Goal: Communication & Community: Answer question/provide support

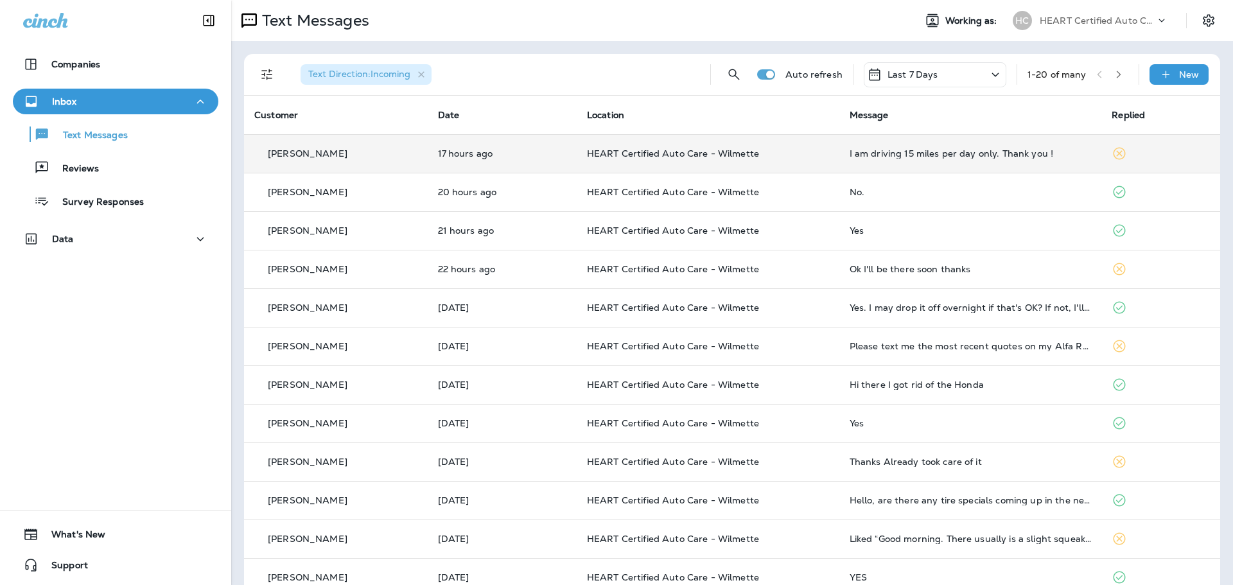
click at [782, 156] on p "HEART Certified Auto Care - Wilmette" at bounding box center [708, 153] width 242 height 10
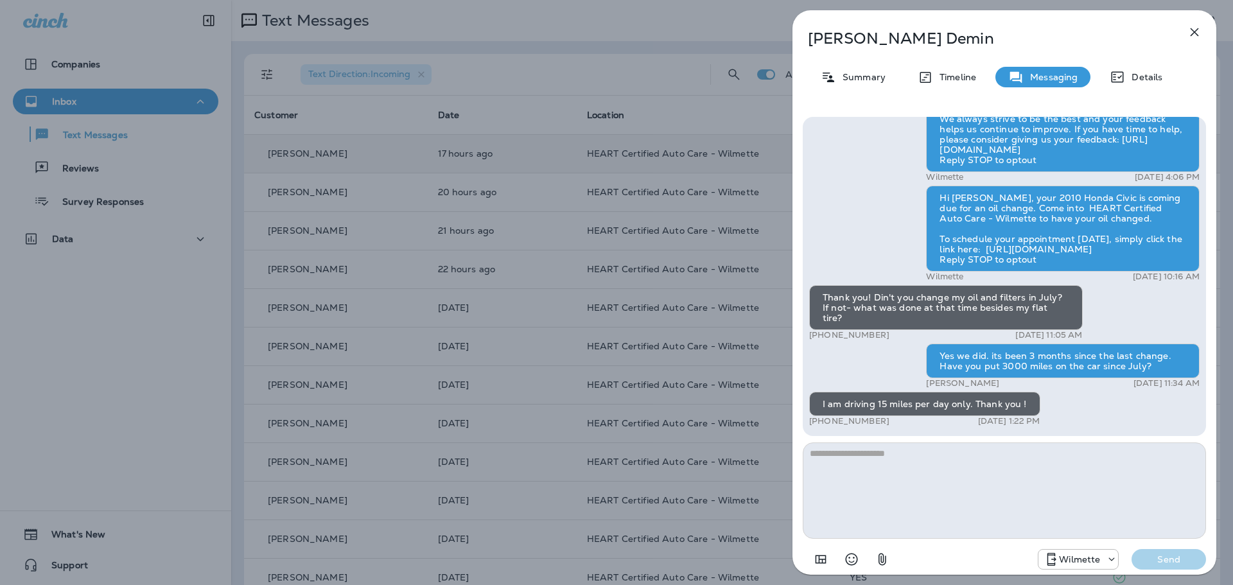
click at [1201, 35] on icon "button" at bounding box center [1194, 31] width 15 height 15
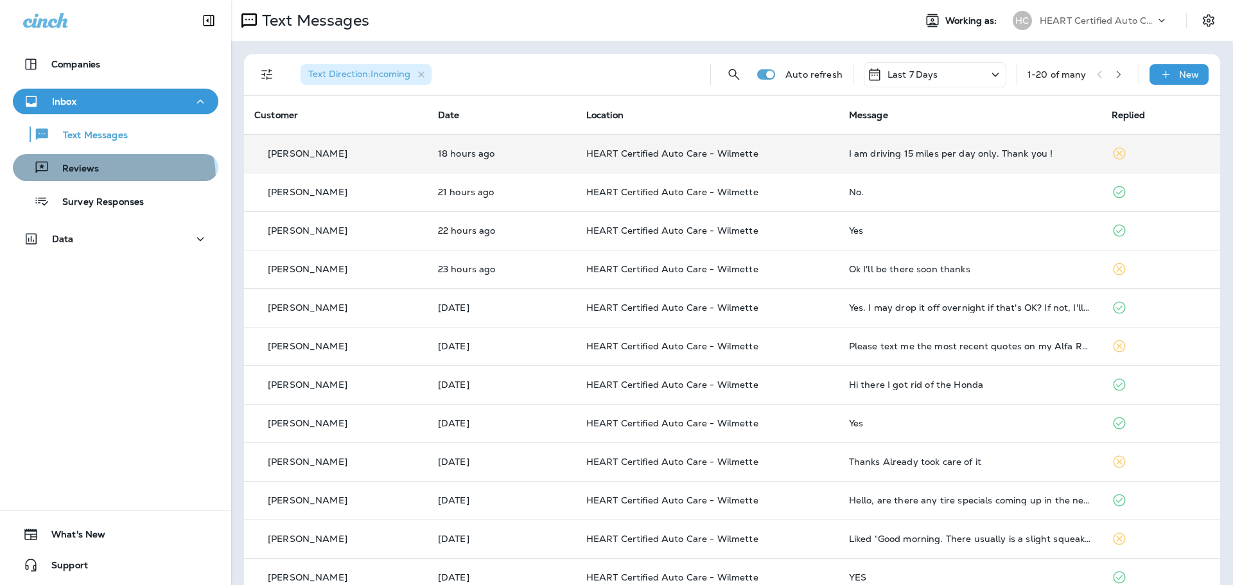
click at [101, 179] on button "Reviews" at bounding box center [115, 167] width 205 height 27
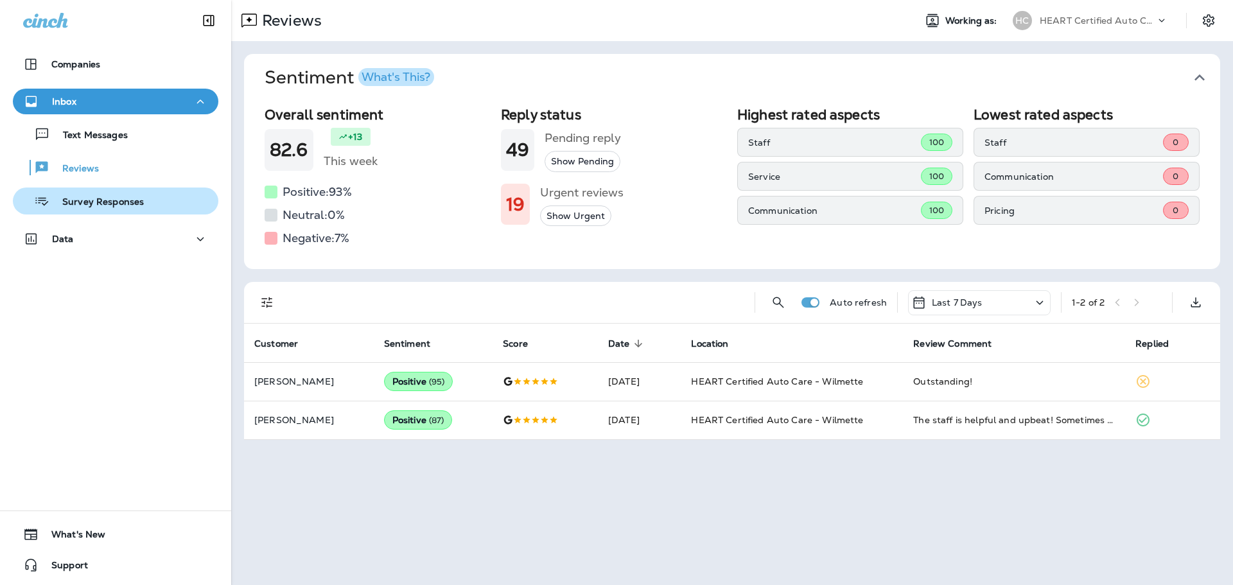
click at [101, 191] on div "Survey Responses" at bounding box center [81, 200] width 126 height 19
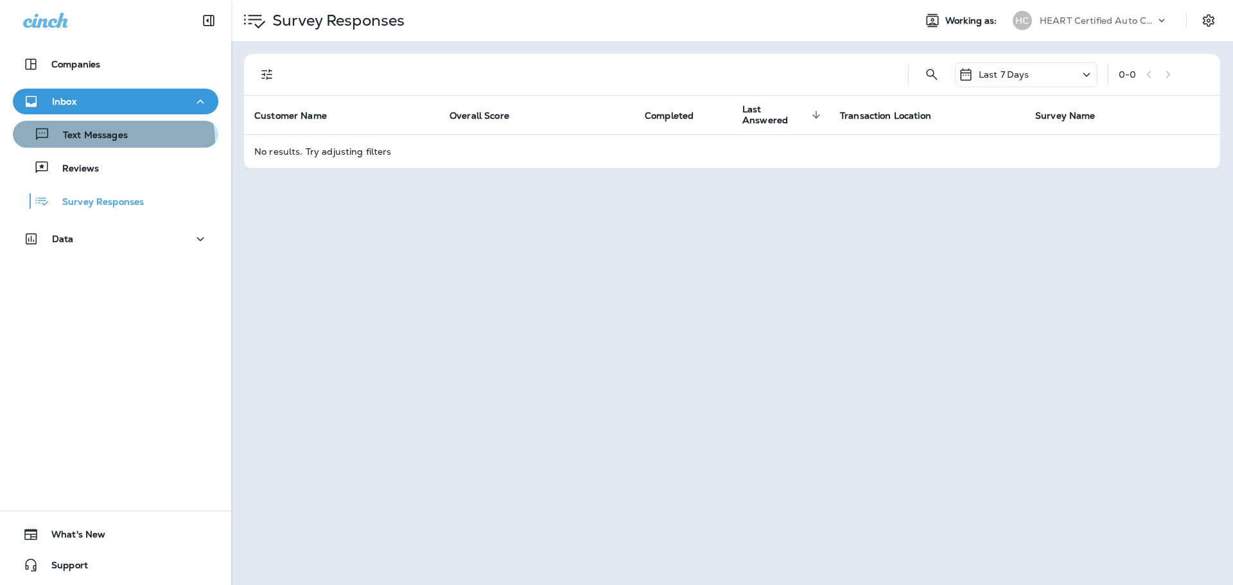
click at [109, 143] on div "Text Messages" at bounding box center [73, 134] width 110 height 19
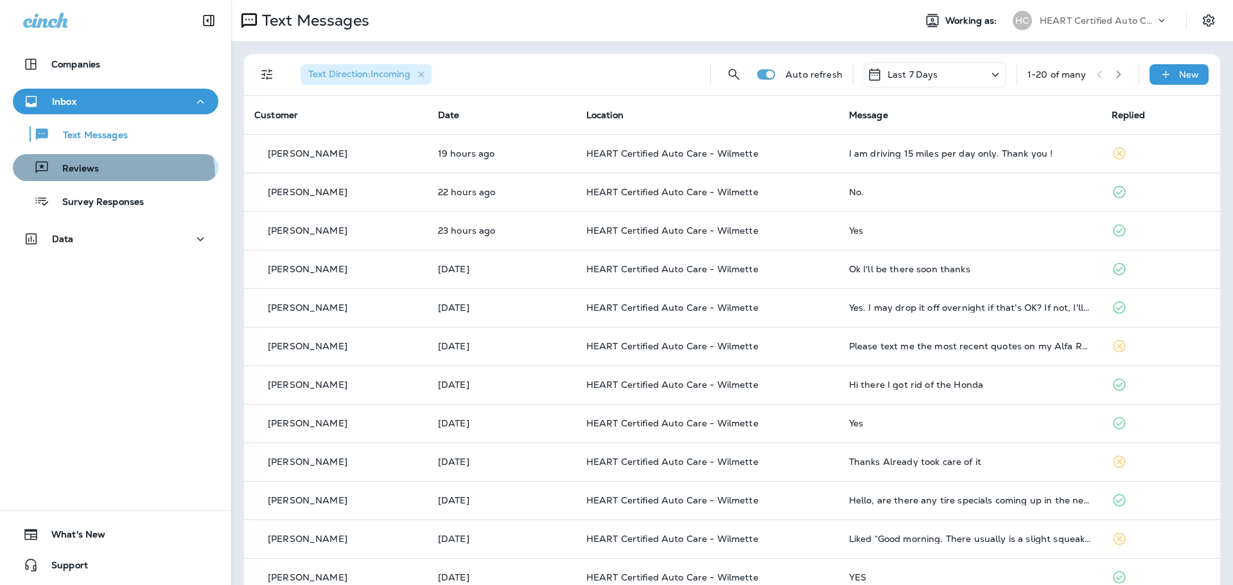
click at [74, 180] on button "Reviews" at bounding box center [115, 167] width 205 height 27
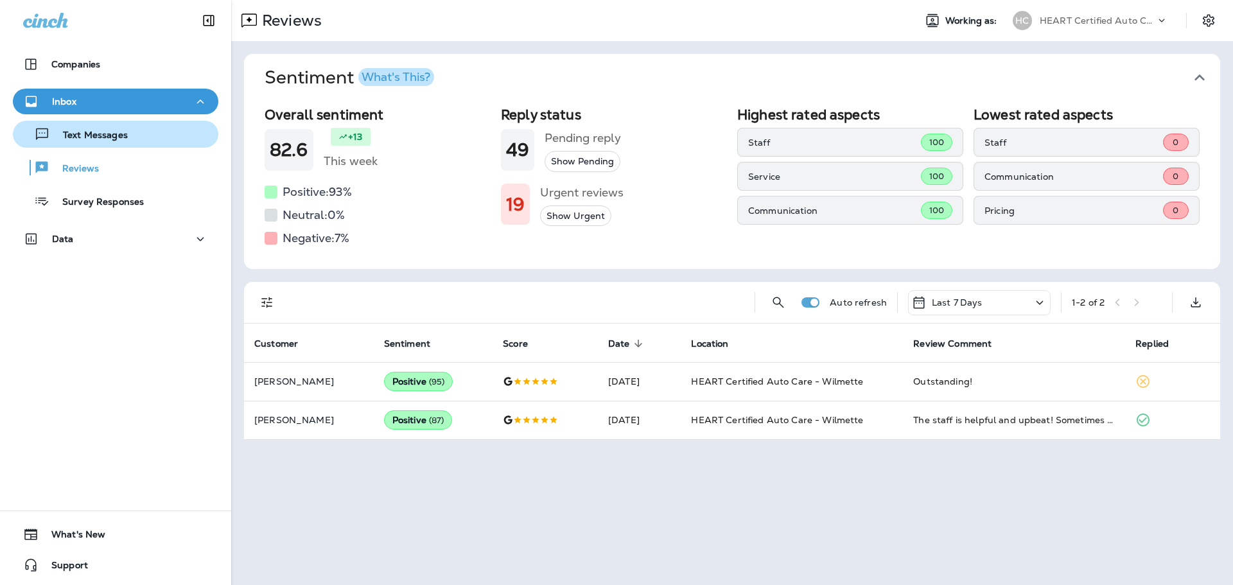
click at [101, 139] on p "Text Messages" at bounding box center [89, 136] width 78 height 12
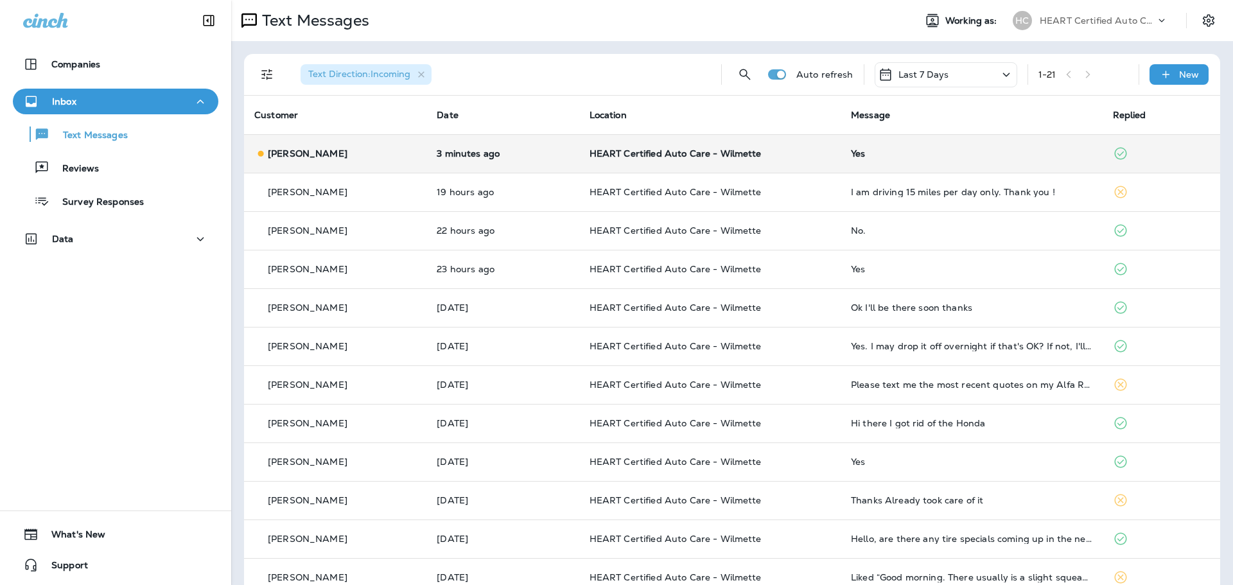
click at [800, 150] on p "HEART Certified Auto Care - Wilmette" at bounding box center [709, 153] width 241 height 10
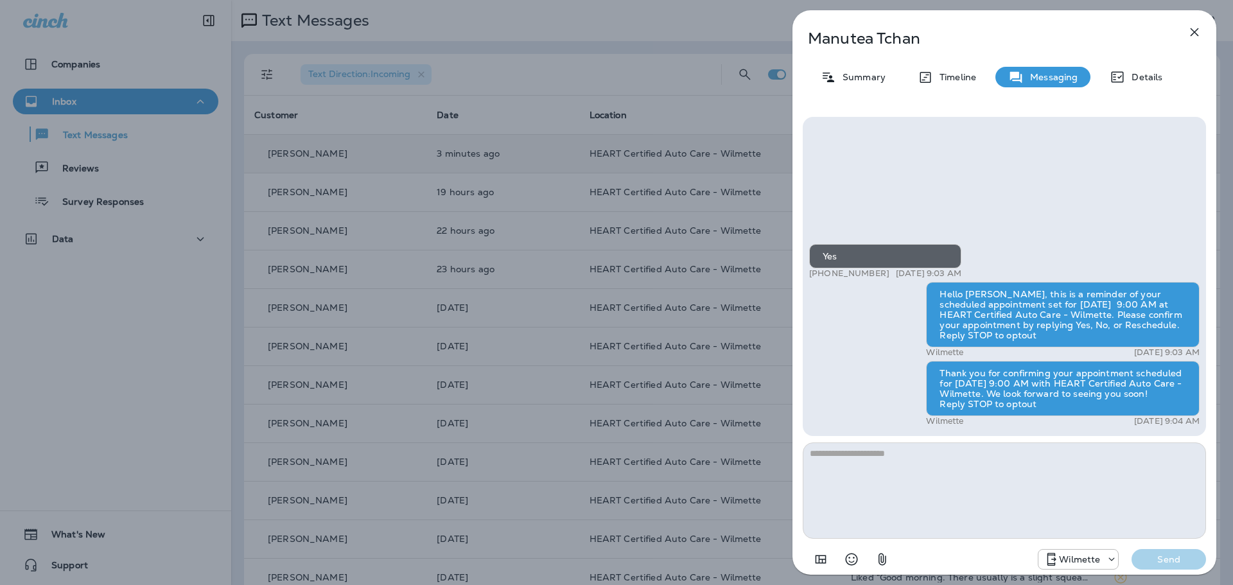
click at [1194, 36] on icon "button" at bounding box center [1194, 31] width 15 height 15
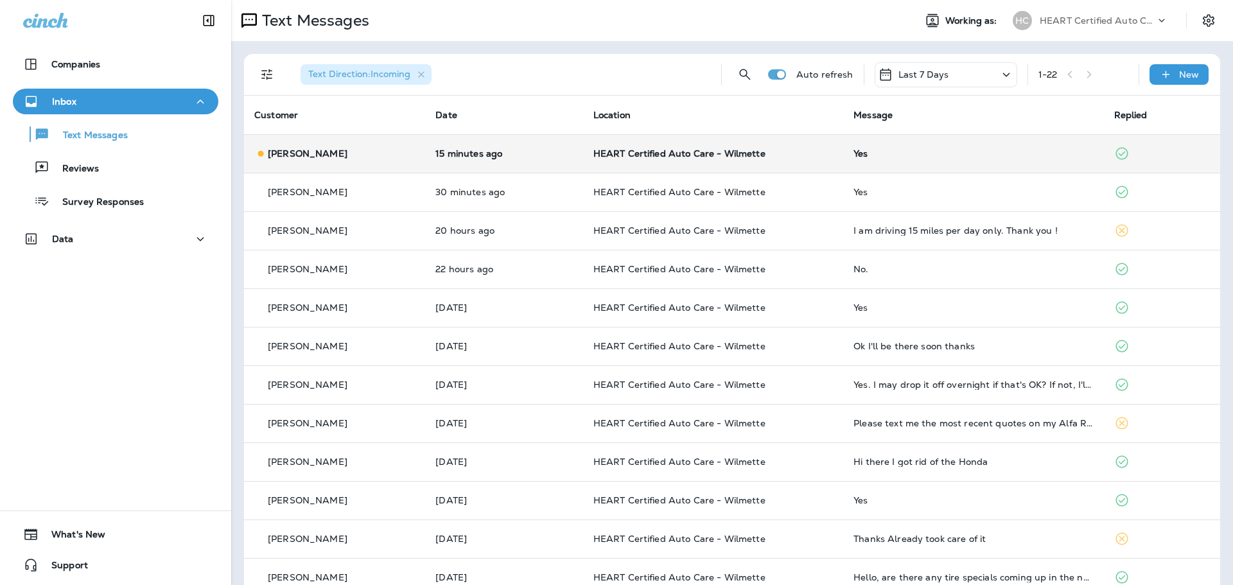
click at [605, 165] on td "HEART Certified Auto Care - Wilmette" at bounding box center [713, 153] width 260 height 39
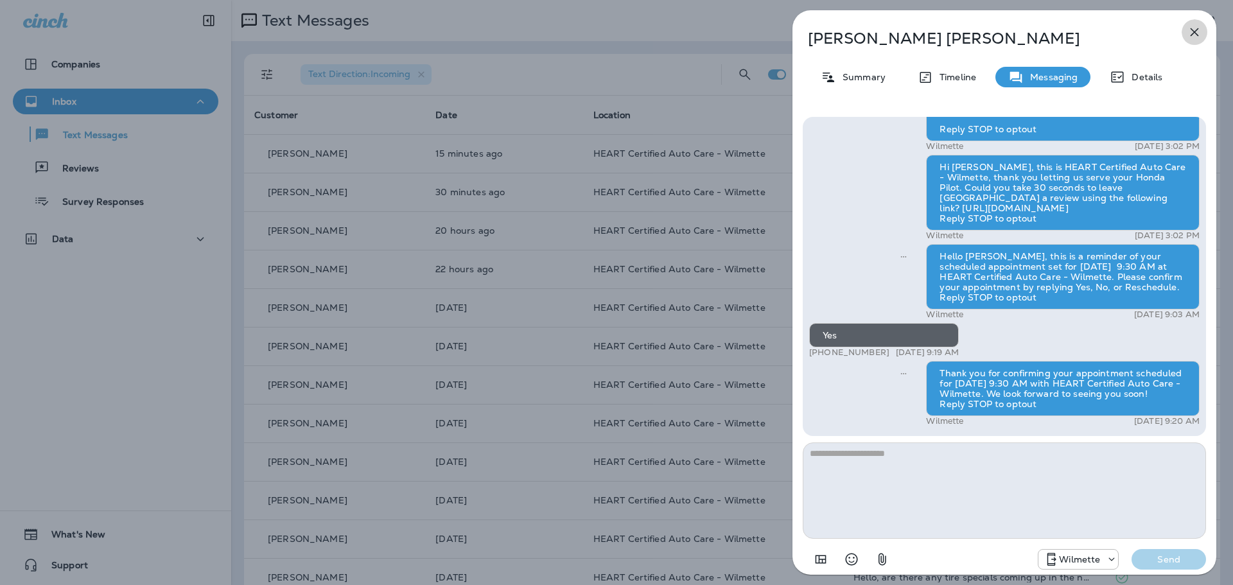
click at [1192, 35] on icon "button" at bounding box center [1194, 32] width 8 height 8
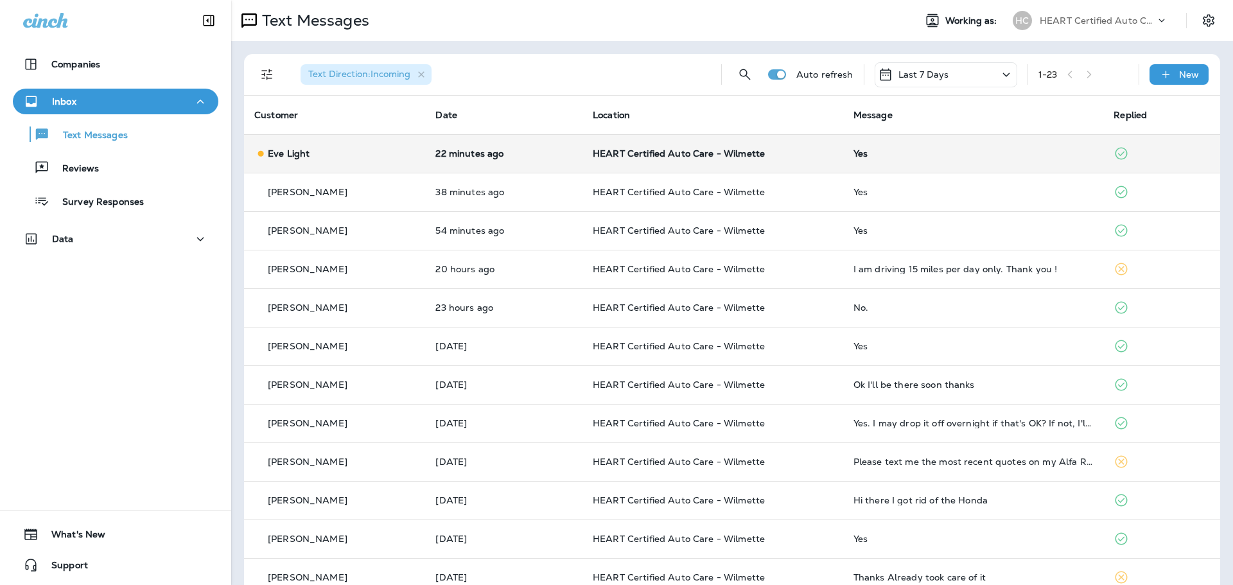
click at [380, 153] on div "Eve Light" at bounding box center [334, 153] width 161 height 13
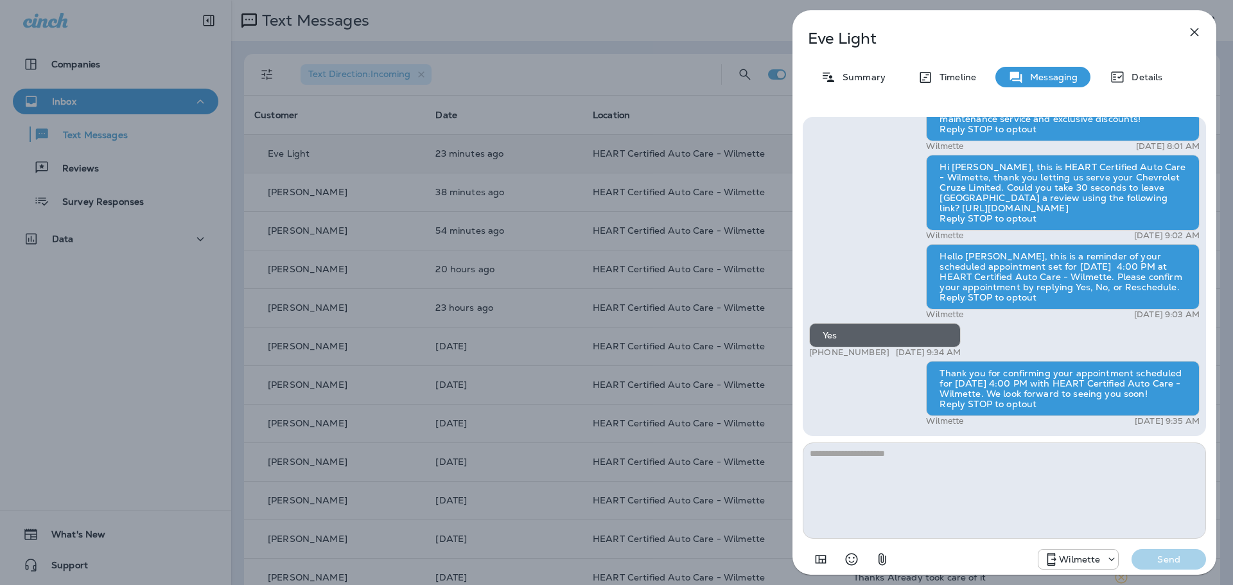
click at [1203, 32] on button "button" at bounding box center [1194, 32] width 26 height 26
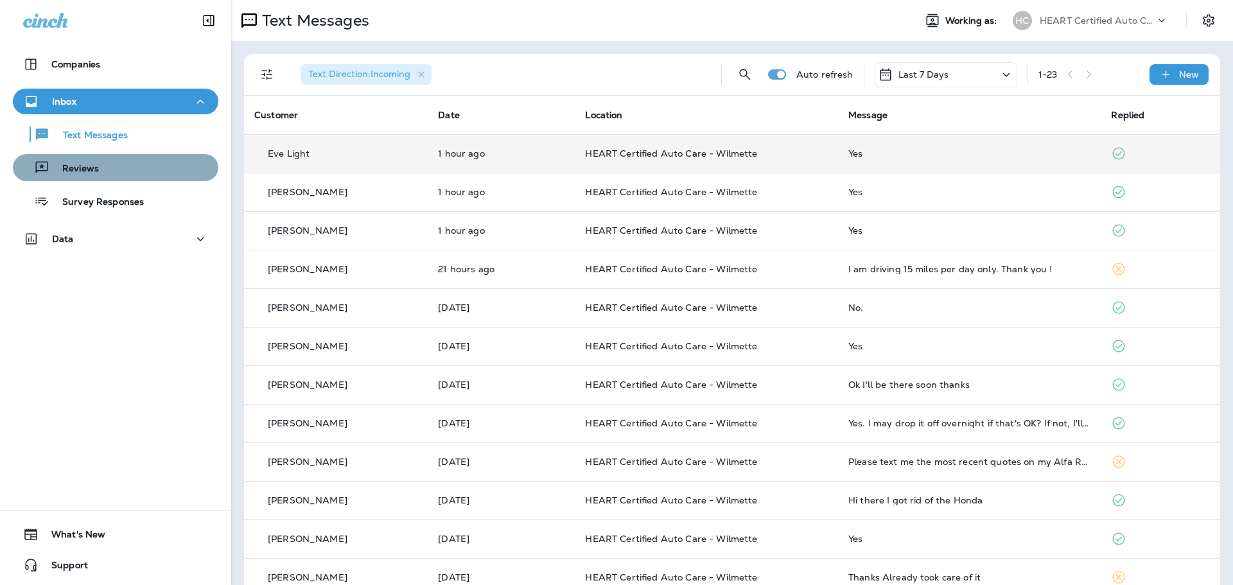
click at [170, 175] on div "Reviews" at bounding box center [115, 167] width 195 height 19
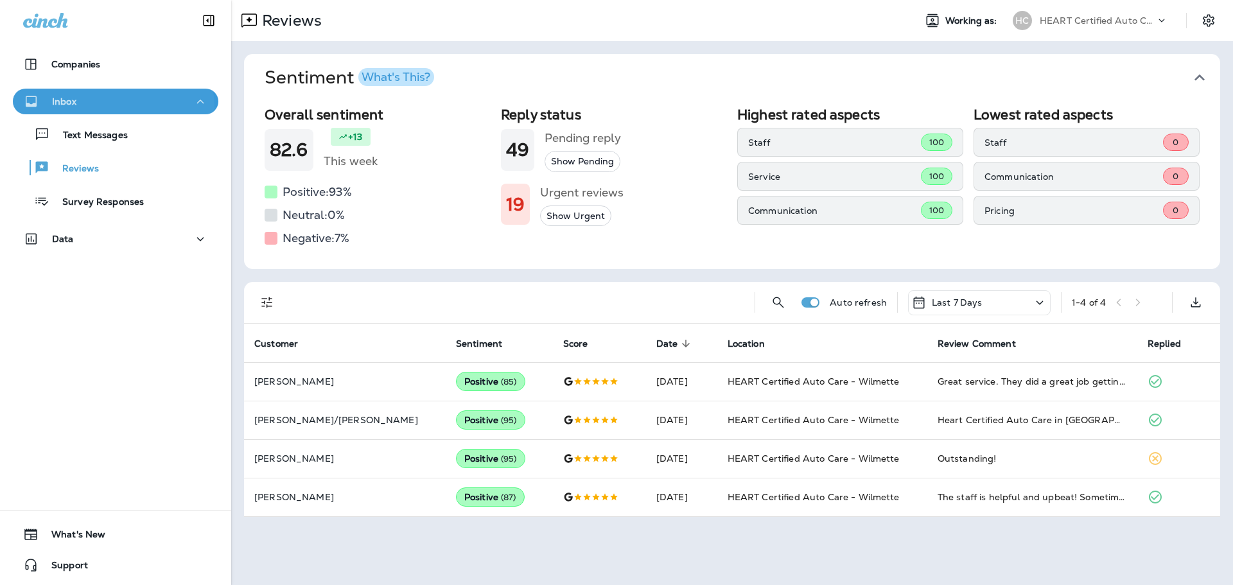
click at [105, 107] on div "Inbox" at bounding box center [115, 102] width 185 height 16
click at [101, 92] on button "Inbox" at bounding box center [115, 102] width 205 height 26
click at [94, 143] on div "Text Messages" at bounding box center [73, 134] width 110 height 19
